Goal: Task Accomplishment & Management: Use online tool/utility

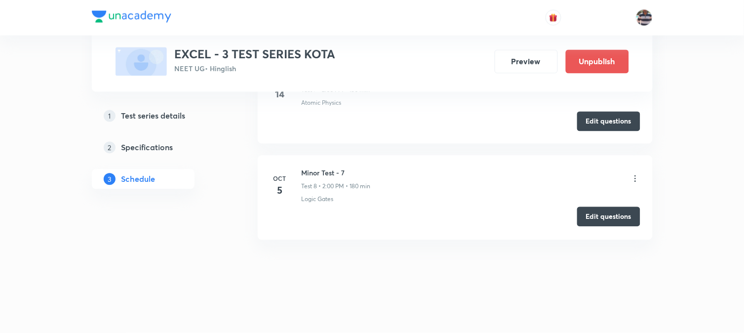
click at [598, 217] on button "Edit questions" at bounding box center [608, 217] width 63 height 20
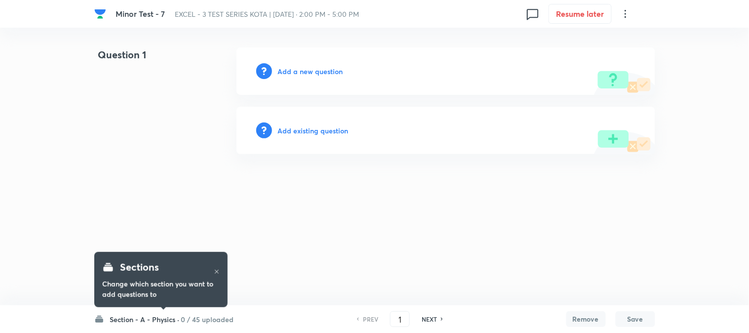
click at [164, 319] on h6 "Section - A - Physics ·" at bounding box center [145, 319] width 70 height 10
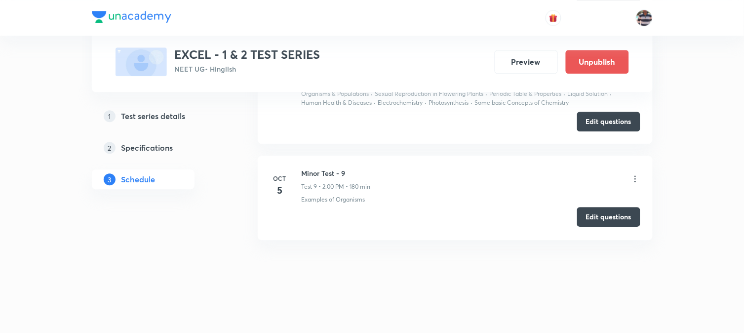
click at [598, 220] on button "Edit questions" at bounding box center [608, 217] width 63 height 20
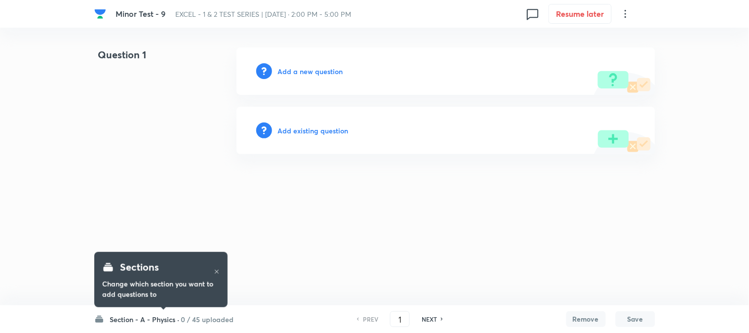
click at [201, 322] on h6 "0 / 45 uploaded" at bounding box center [207, 319] width 53 height 10
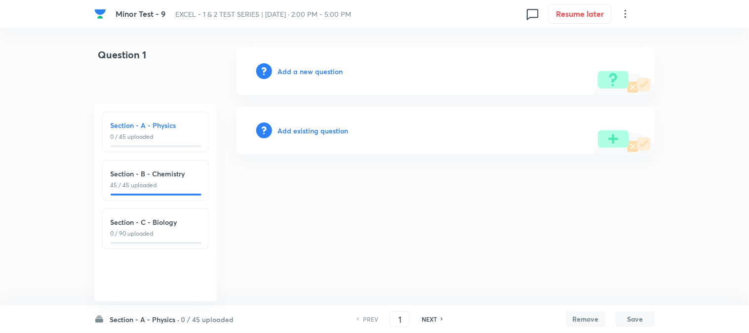
click at [157, 176] on h6 "Section - B - Chemistry" at bounding box center [156, 173] width 90 height 10
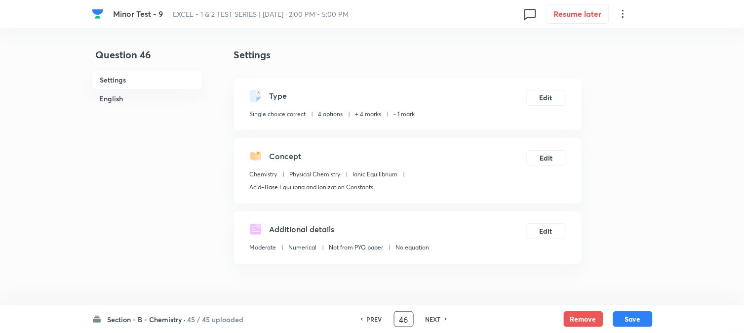
drag, startPoint x: 407, startPoint y: 320, endPoint x: 368, endPoint y: 323, distance: 39.1
click at [368, 323] on div "PREV 46 ​ NEXT" at bounding box center [403, 319] width 127 height 16
type input "73"
checkbox input "false"
checkbox input "true"
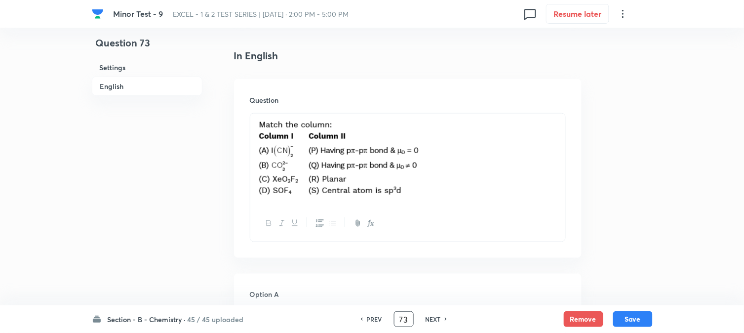
scroll to position [274, 0]
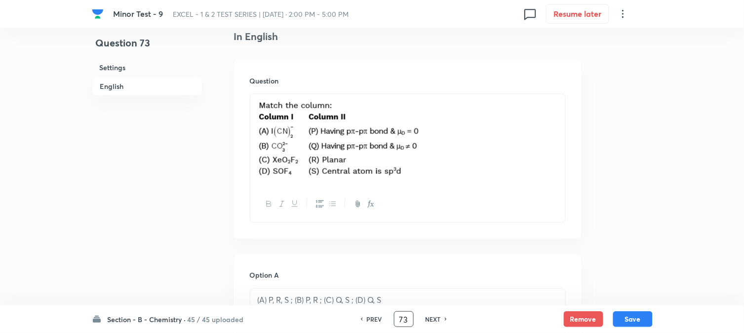
click at [466, 154] on p at bounding box center [408, 140] width 300 height 80
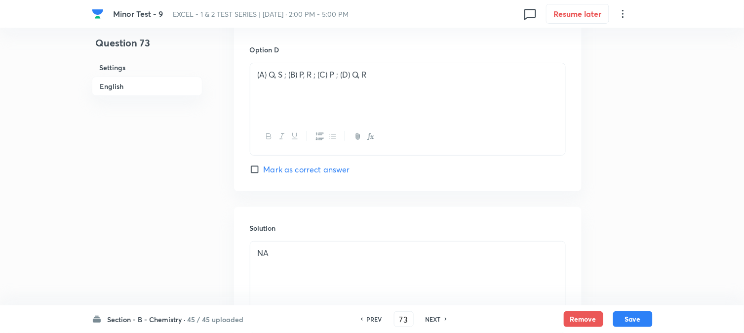
scroll to position [1065, 0]
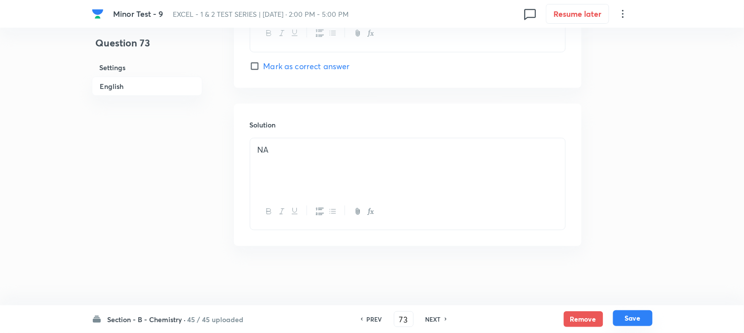
click at [624, 320] on button "Save" at bounding box center [633, 318] width 40 height 16
type input "74"
checkbox input "false"
checkbox input "true"
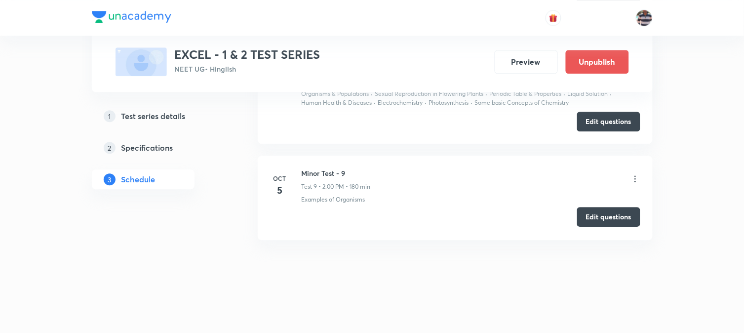
click at [612, 220] on button "Edit questions" at bounding box center [608, 217] width 63 height 20
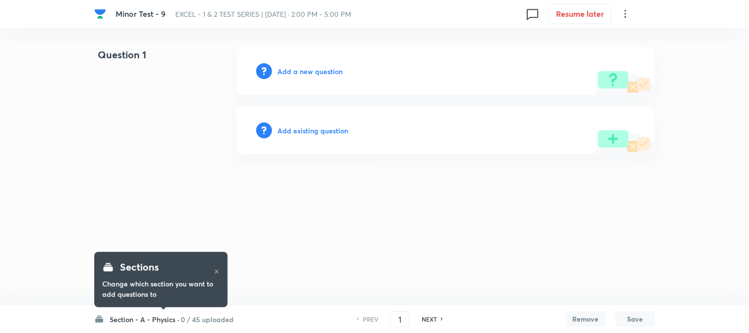
click at [160, 319] on h6 "Section - A - Physics ·" at bounding box center [145, 319] width 70 height 10
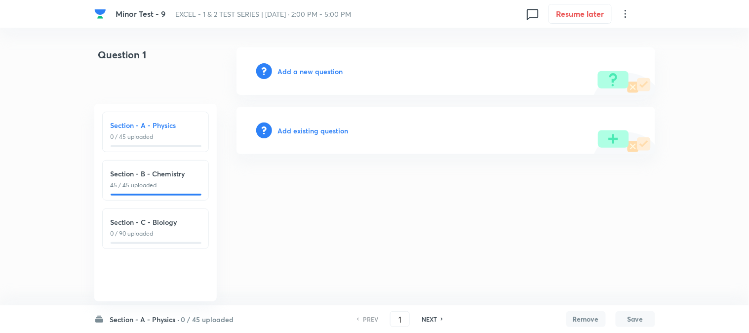
click at [173, 189] on p "45 / 45 uploaded" at bounding box center [156, 185] width 90 height 9
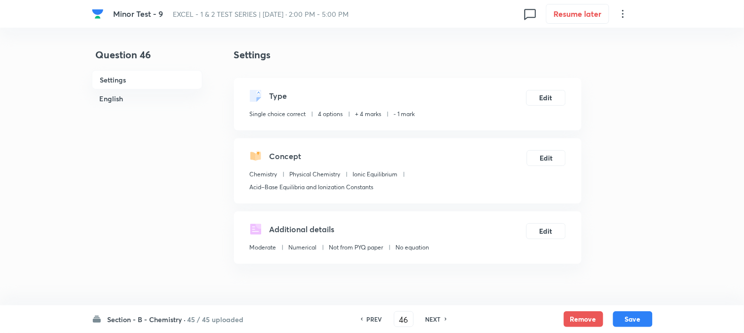
drag, startPoint x: 407, startPoint y: 319, endPoint x: 349, endPoint y: 328, distance: 59.0
click at [359, 327] on div "PREV 46 ​ NEXT" at bounding box center [403, 319] width 127 height 16
type input "73"
checkbox input "true"
checkbox input "false"
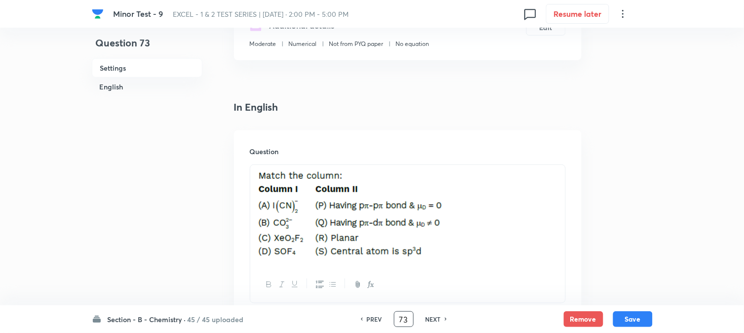
scroll to position [274, 0]
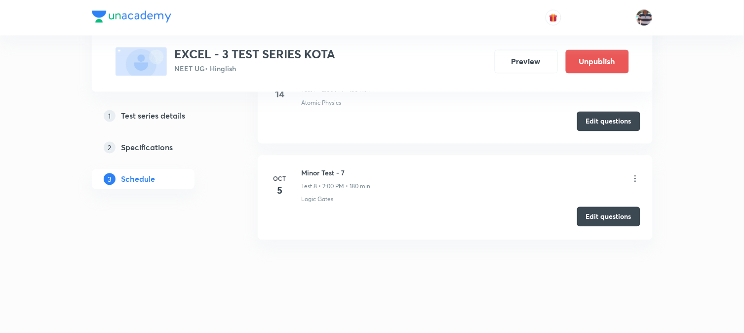
click at [600, 216] on button "Edit questions" at bounding box center [608, 217] width 63 height 20
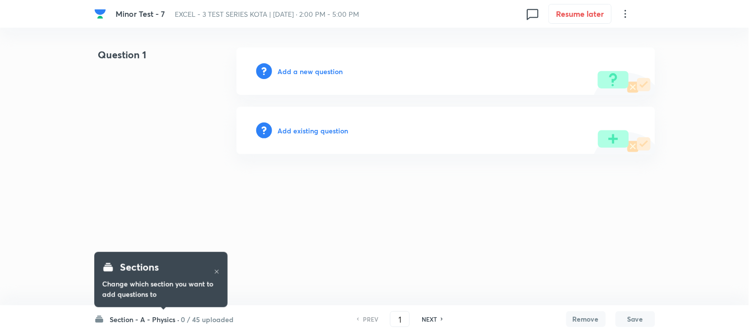
click at [176, 317] on h6 "Section - A - Physics ·" at bounding box center [145, 319] width 70 height 10
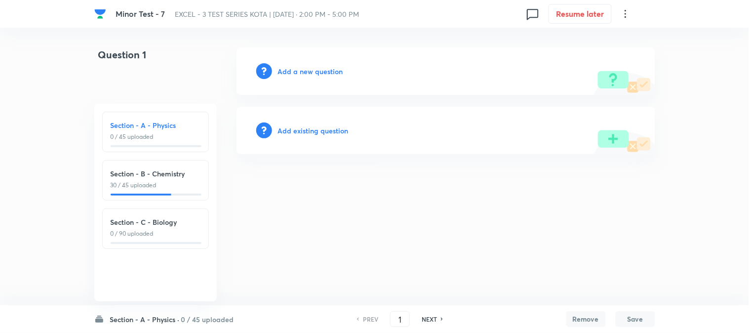
click at [172, 181] on p "30 / 45 uploaded" at bounding box center [156, 185] width 90 height 9
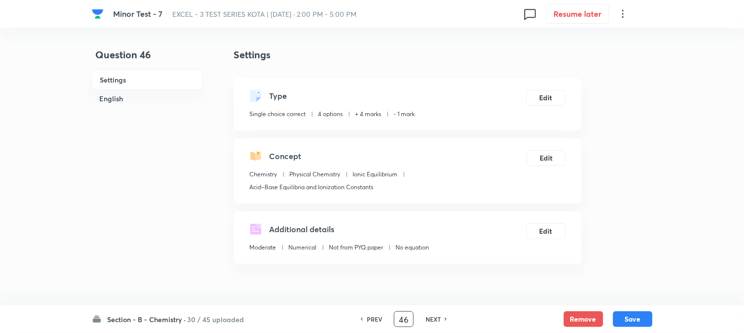
drag, startPoint x: 408, startPoint y: 320, endPoint x: 384, endPoint y: 322, distance: 23.8
click at [384, 322] on div "PREV 46 ​ NEXT" at bounding box center [403, 319] width 127 height 16
type input "73"
checkbox input "true"
checkbox input "false"
